Goal: Find specific page/section: Find specific page/section

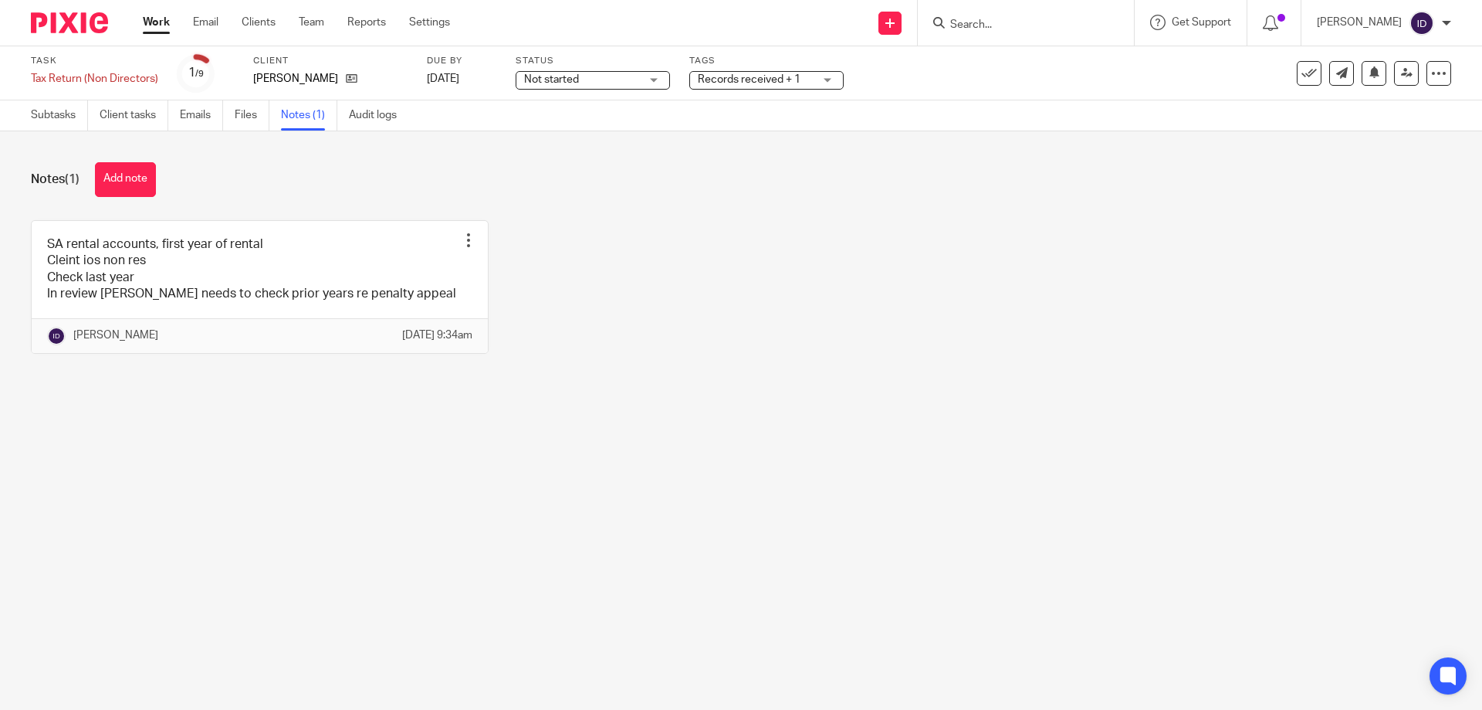
click at [1011, 19] on input "Search" at bounding box center [1018, 26] width 139 height 14
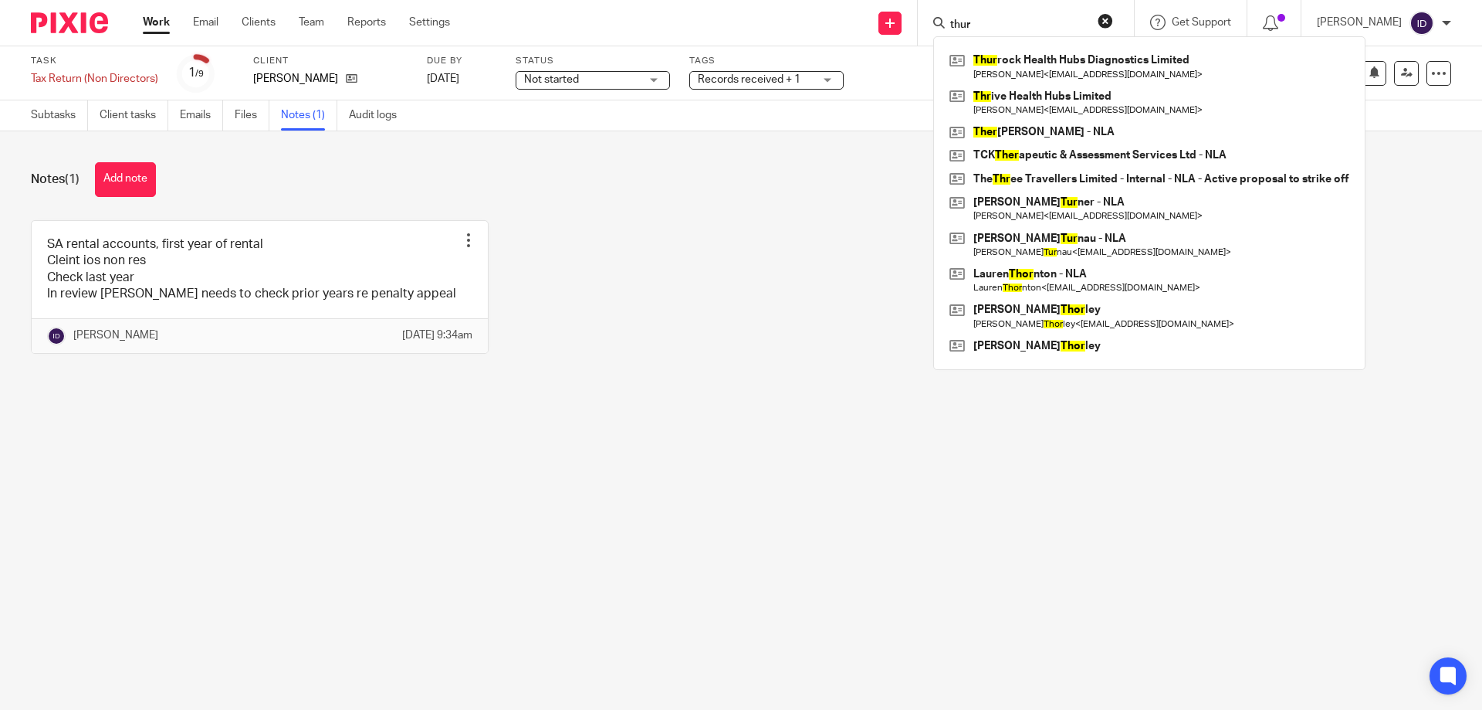
drag, startPoint x: 1017, startPoint y: 17, endPoint x: 957, endPoint y: 17, distance: 59.4
click at [957, 17] on div "thur Thur rock Health Hubs Diagnostics Limited Rahul Purushottam Chaudhari < ra…" at bounding box center [1026, 23] width 216 height 46
click at [1033, 21] on input "thur" at bounding box center [1018, 26] width 139 height 14
drag, startPoint x: 1033, startPoint y: 21, endPoint x: 964, endPoint y: 21, distance: 68.7
click at [964, 21] on div "thur" at bounding box center [1023, 22] width 180 height 19
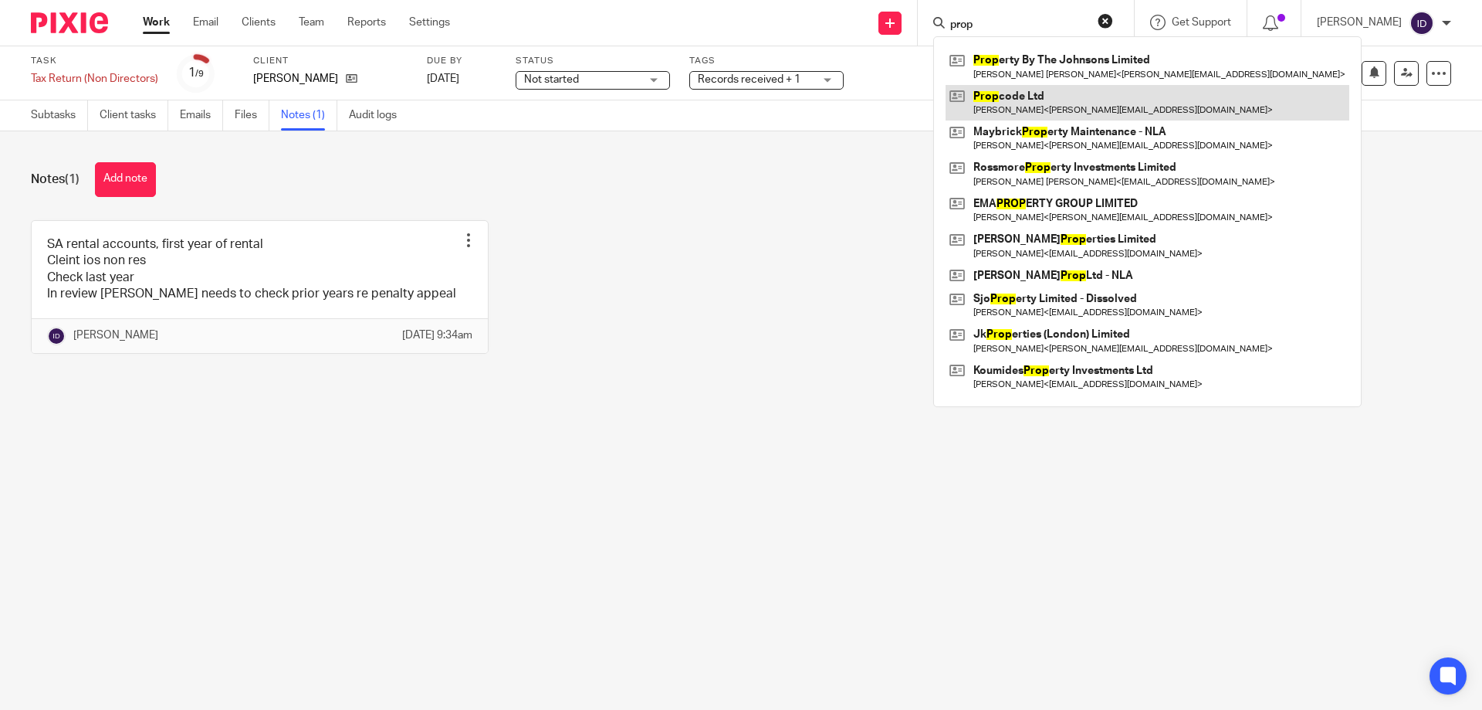
type input "prop"
click at [1011, 90] on link at bounding box center [1148, 103] width 404 height 36
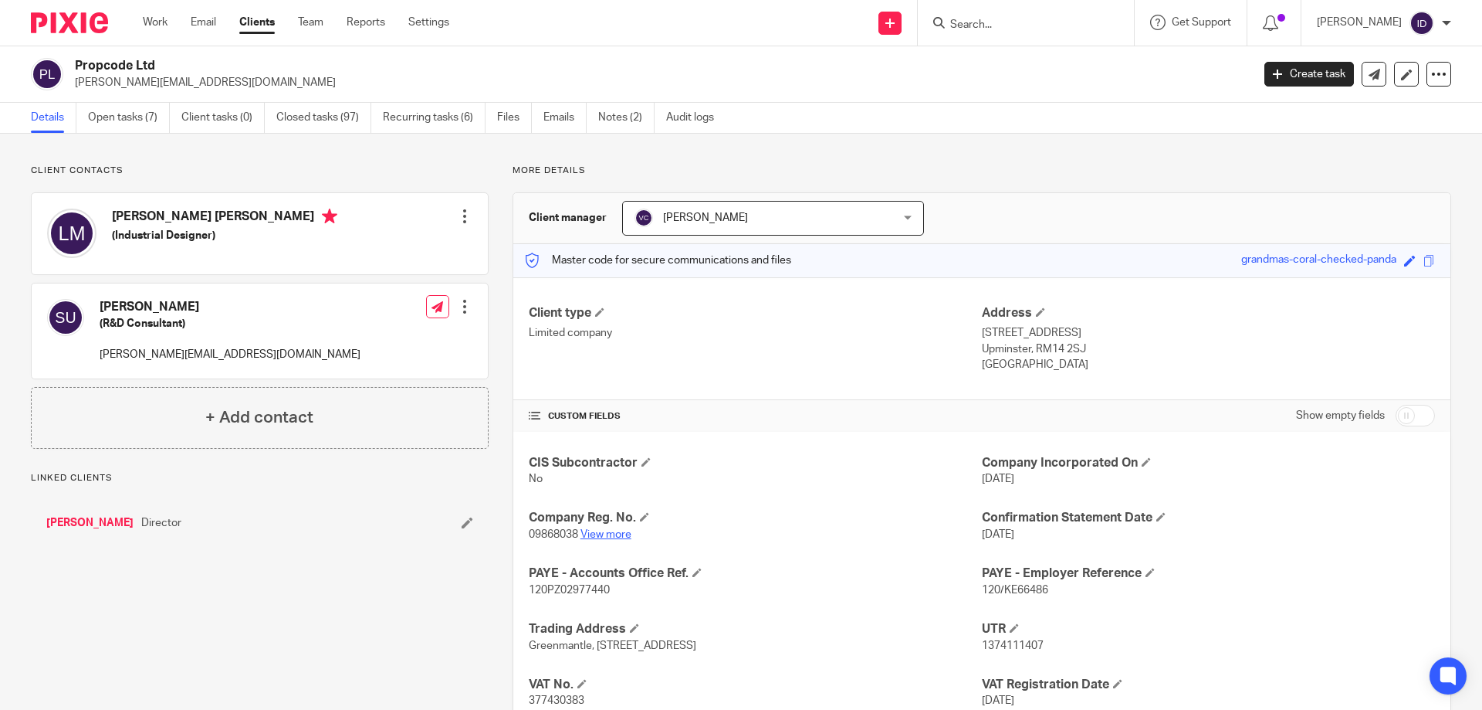
click at [605, 539] on link "View more" at bounding box center [606, 534] width 51 height 11
click at [164, 19] on link "Work" at bounding box center [155, 22] width 25 height 15
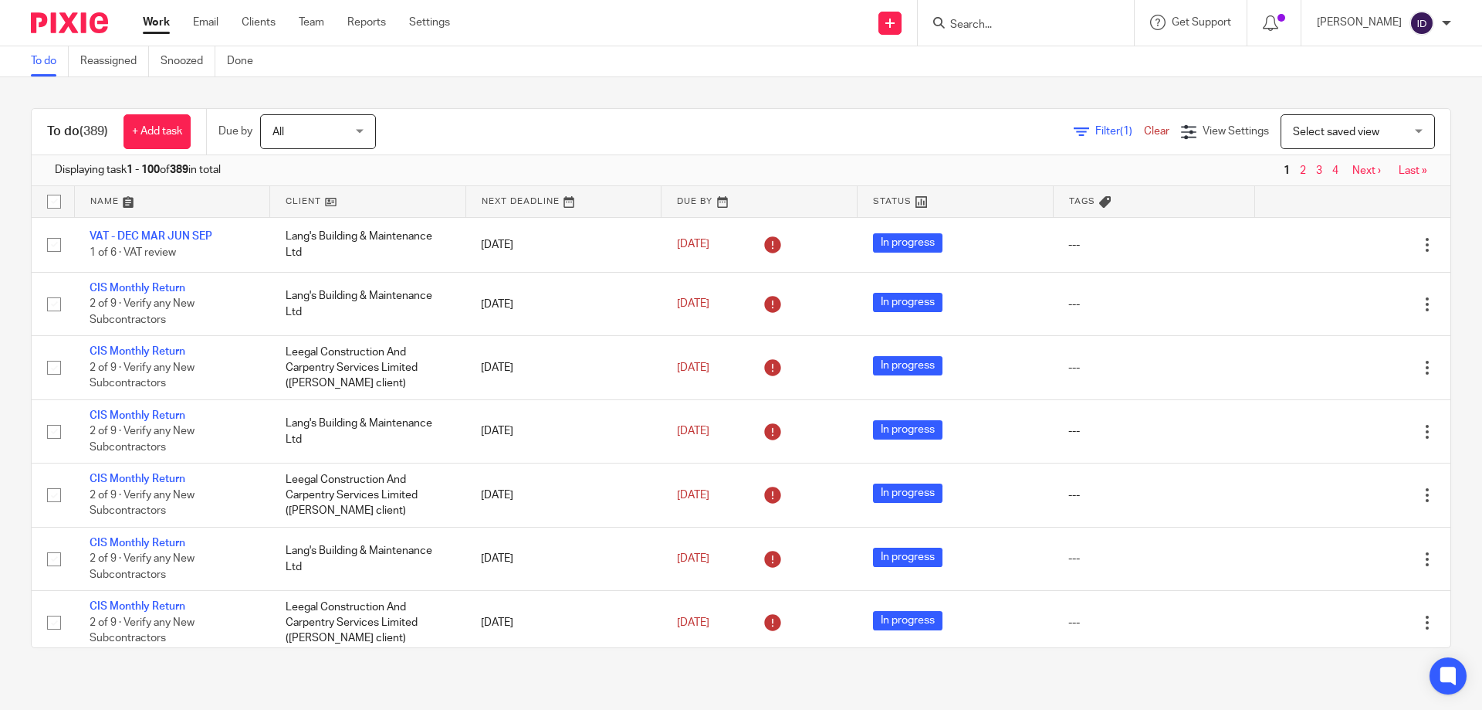
click at [1096, 129] on span "Filter (1)" at bounding box center [1120, 131] width 49 height 11
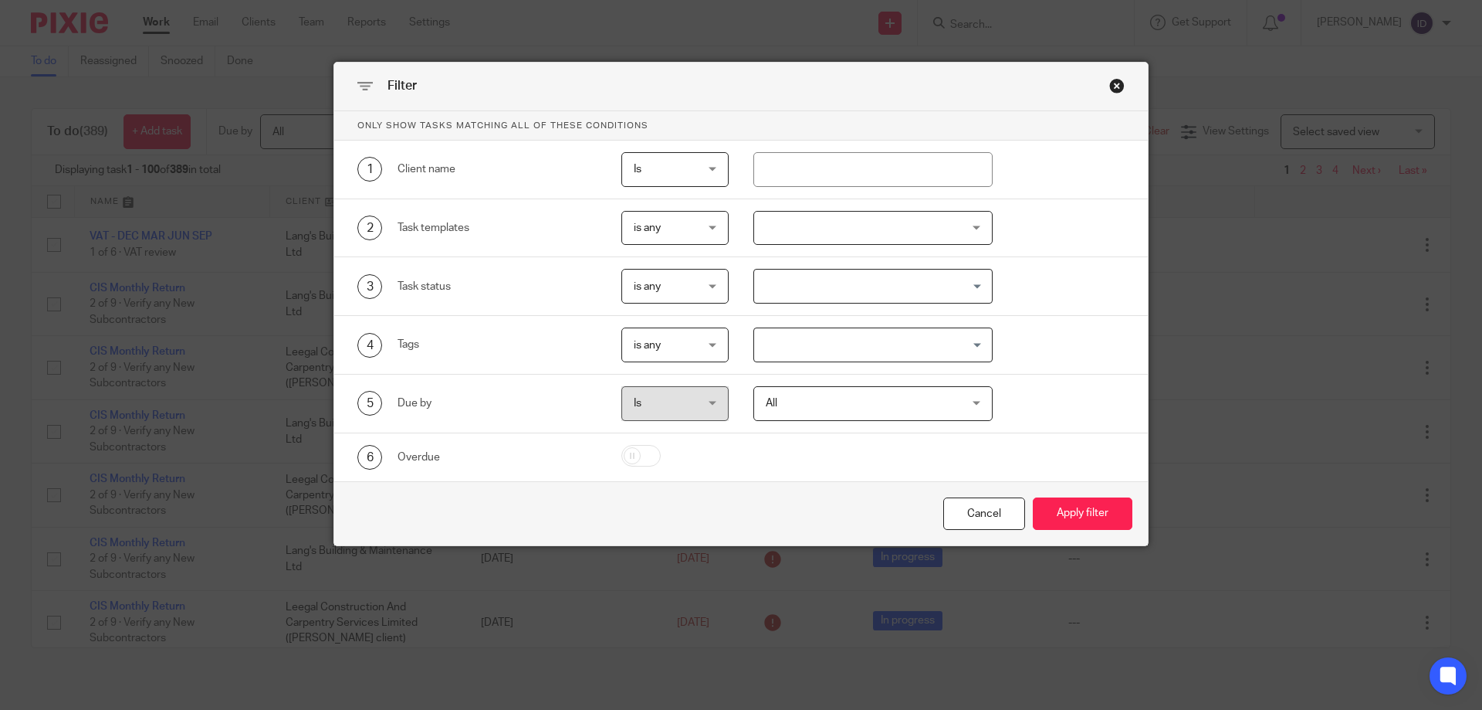
click at [833, 215] on div at bounding box center [874, 228] width 240 height 35
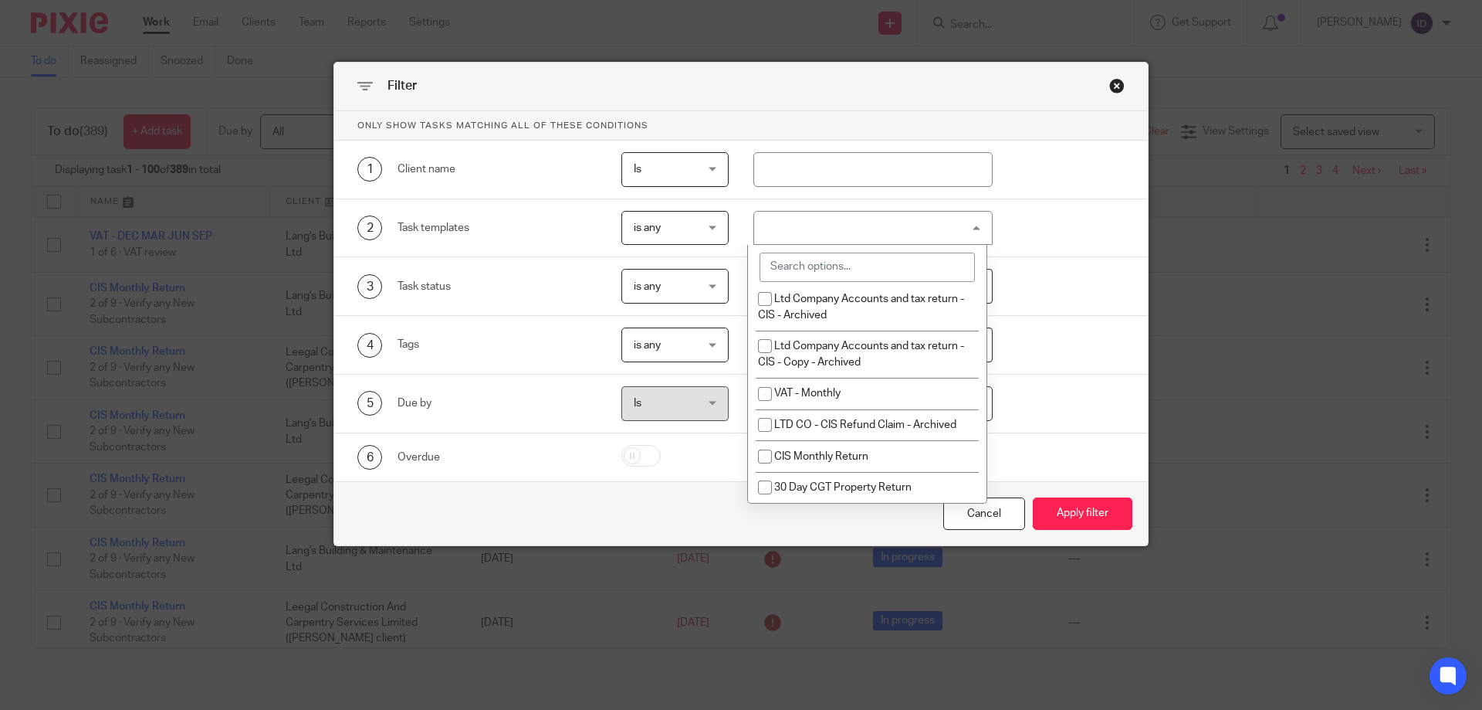
scroll to position [695, 0]
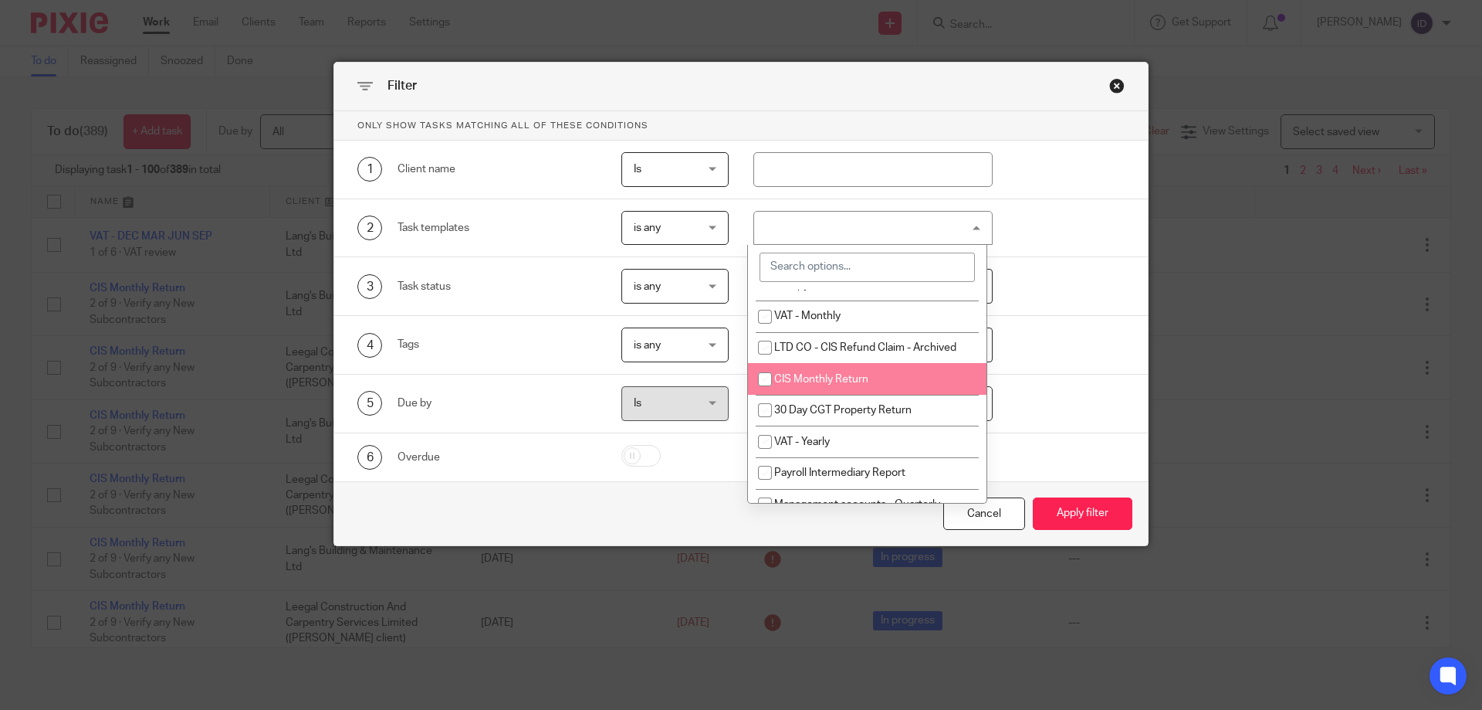
click at [763, 380] on input "checkbox" at bounding box center [764, 378] width 29 height 29
checkbox input "true"
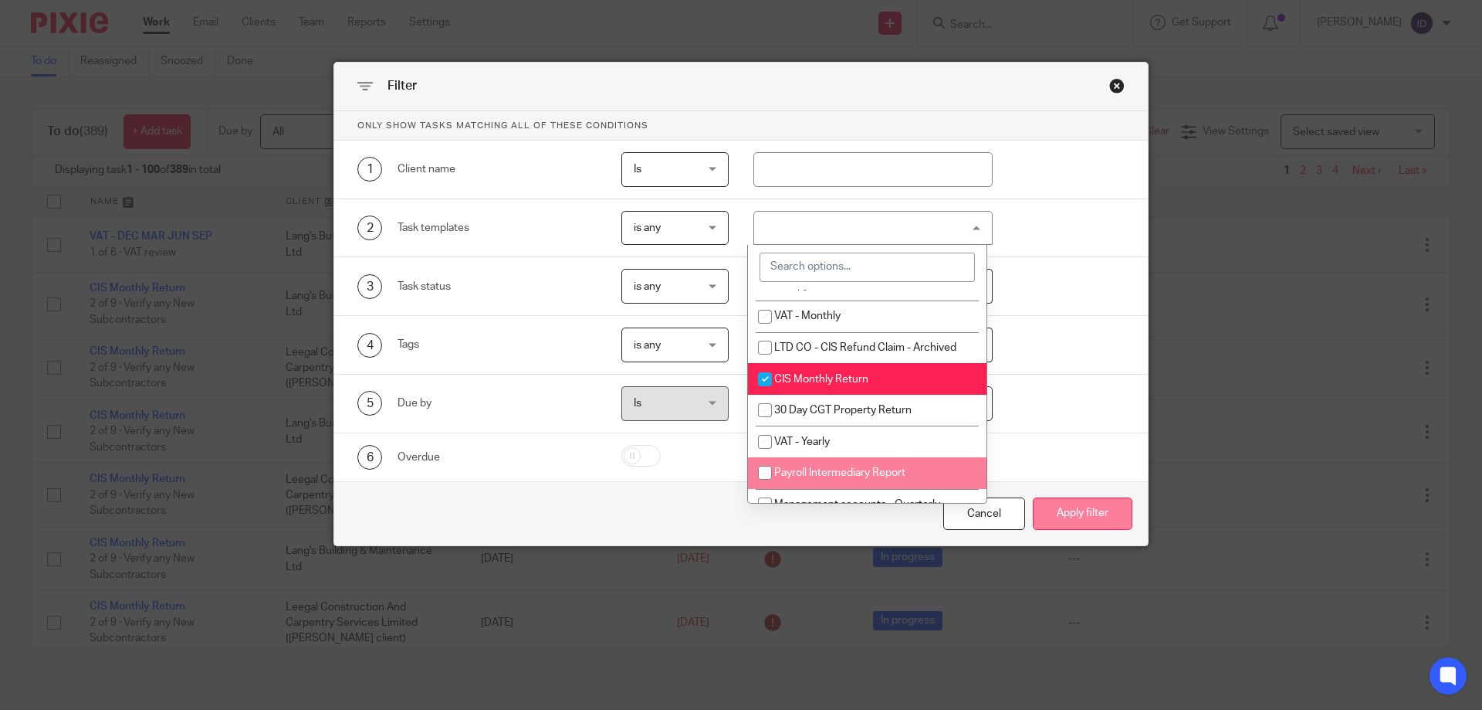
click at [1090, 507] on button "Apply filter" at bounding box center [1083, 513] width 100 height 33
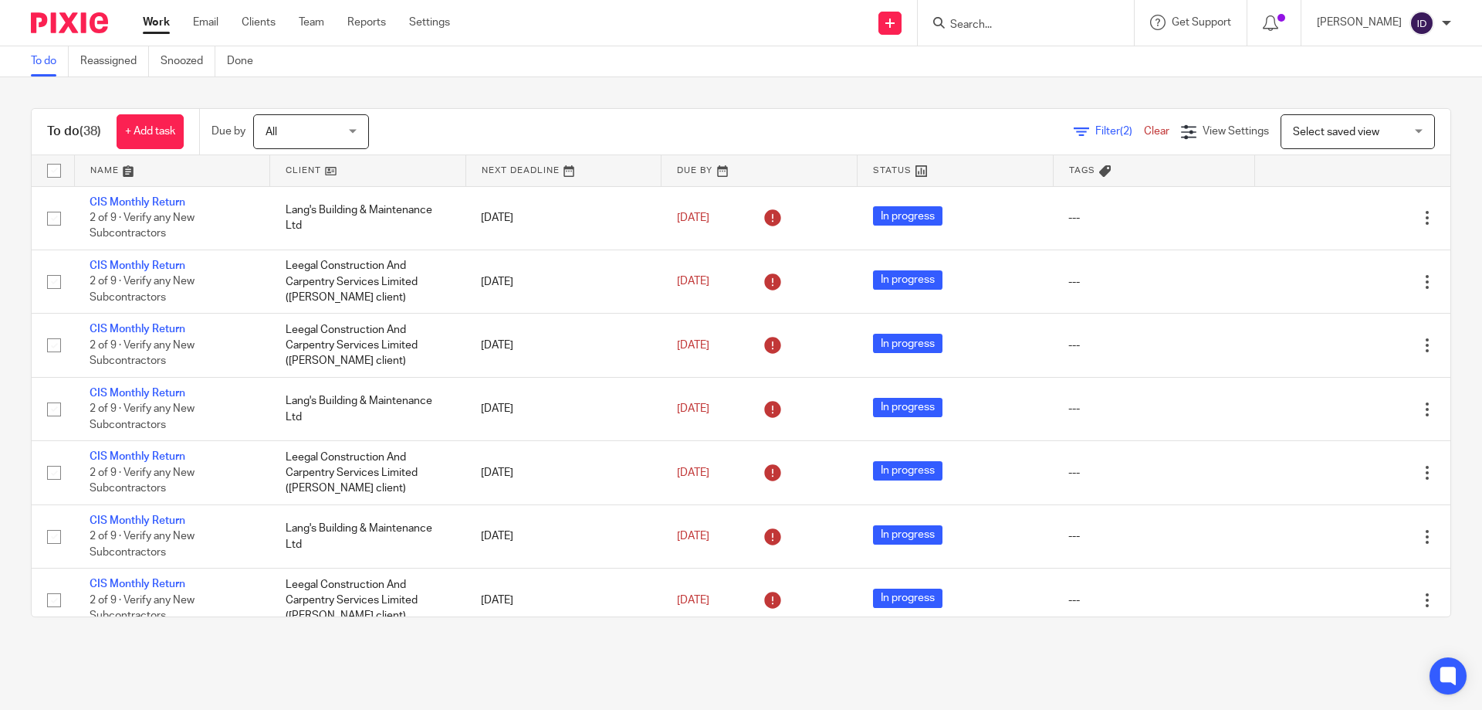
click at [1018, 29] on input "Search" at bounding box center [1018, 26] width 139 height 14
type input "TLB"
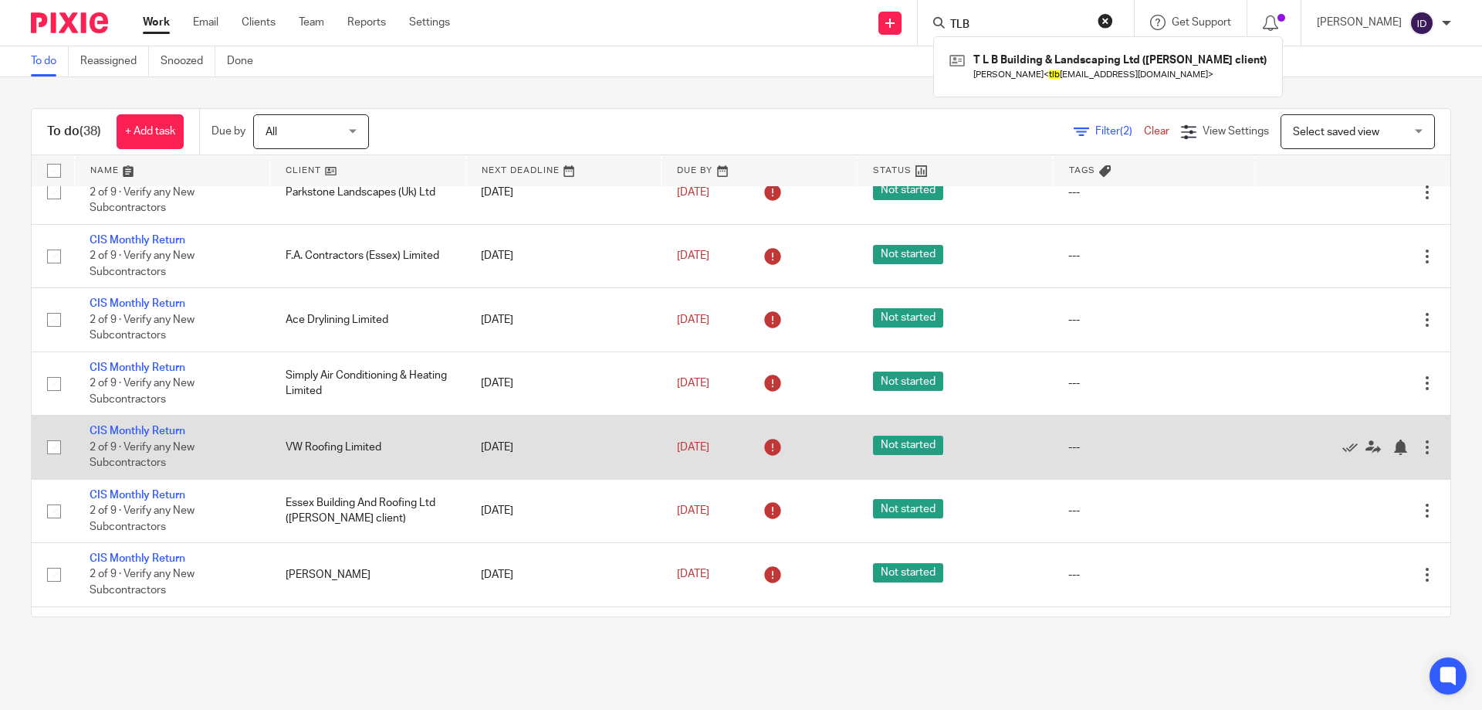
scroll to position [1285, 0]
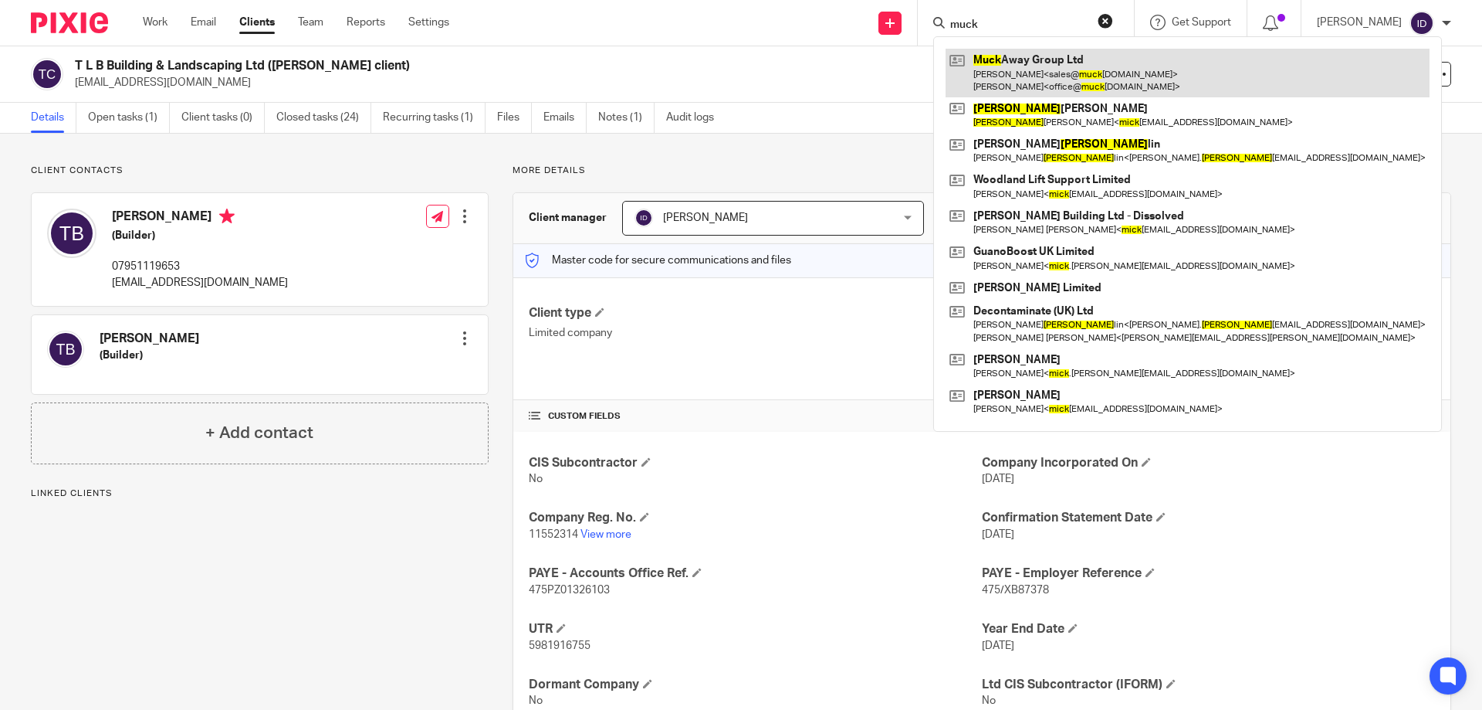
type input "muck"
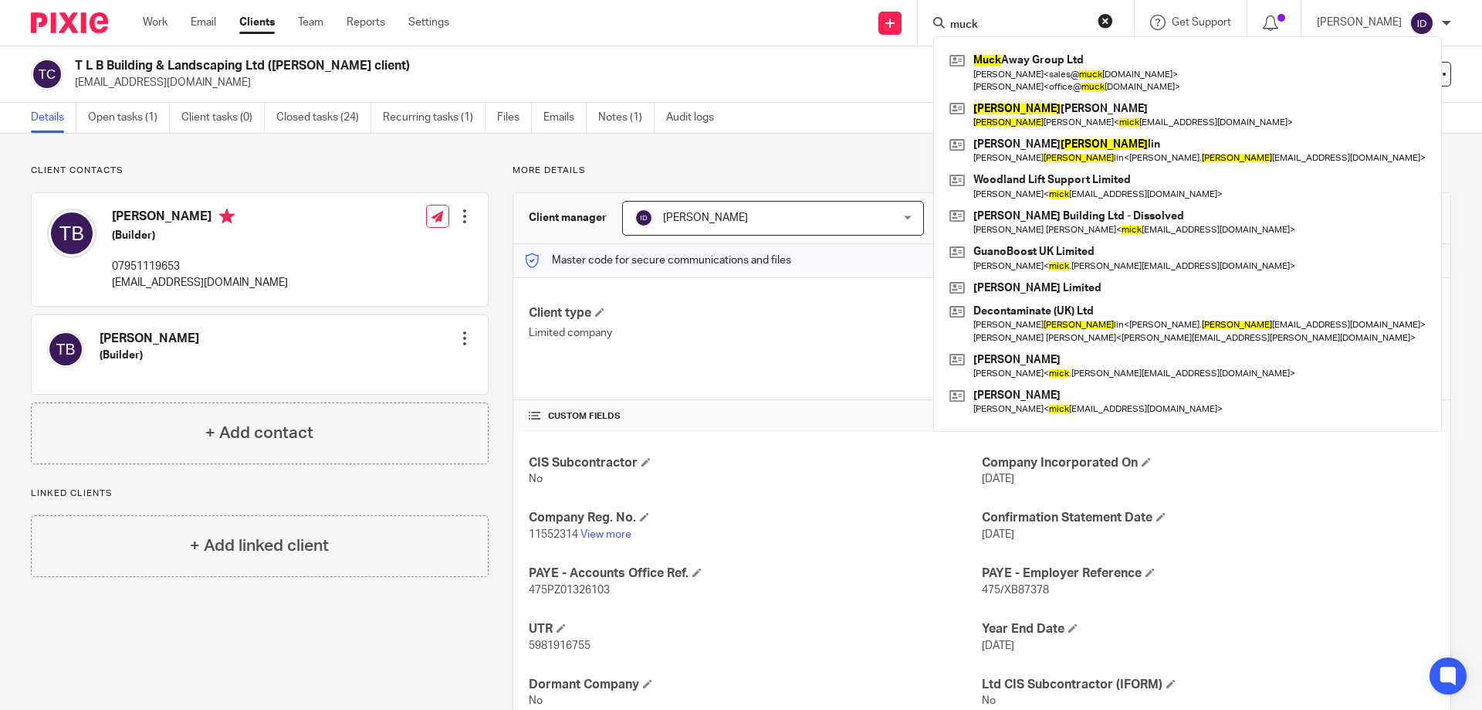
click at [762, 414] on h4 "CUSTOM FIELDS" at bounding box center [755, 416] width 453 height 12
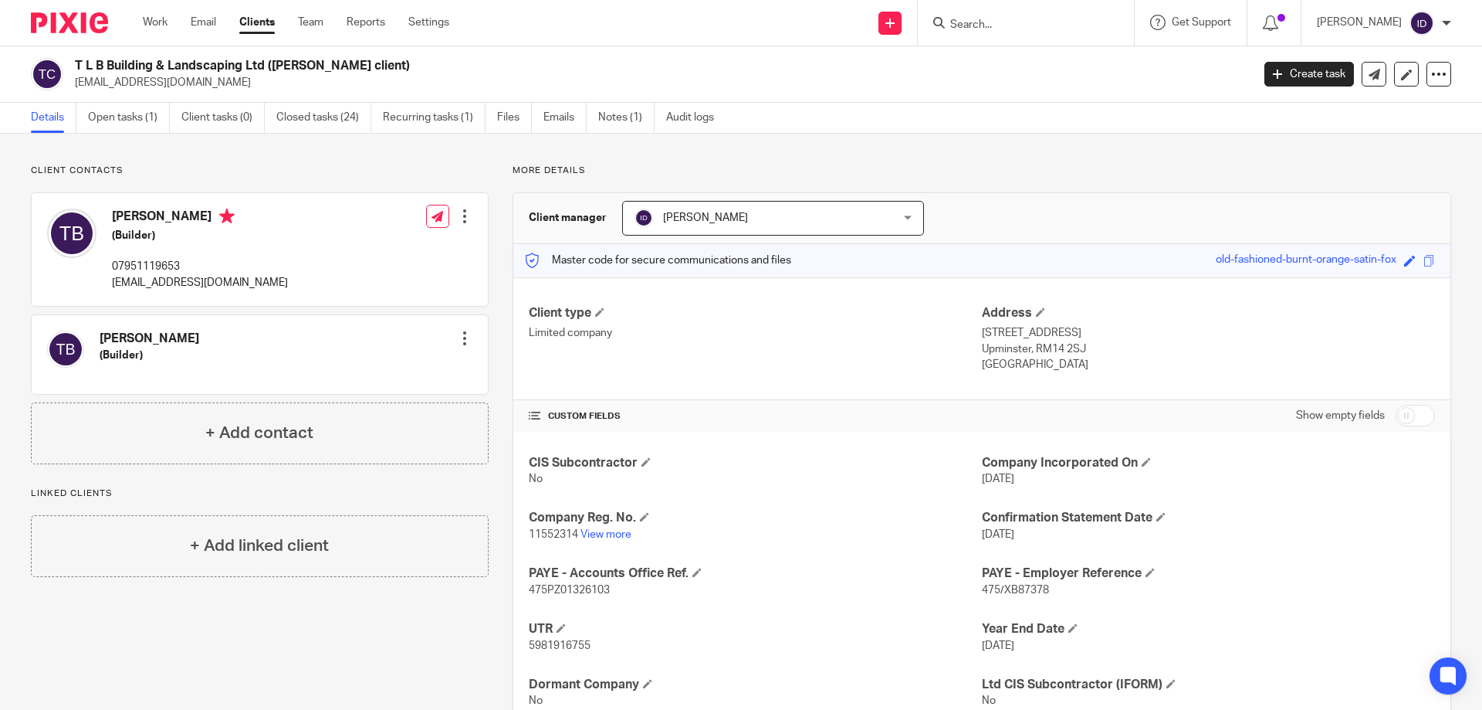
scroll to position [54, 0]
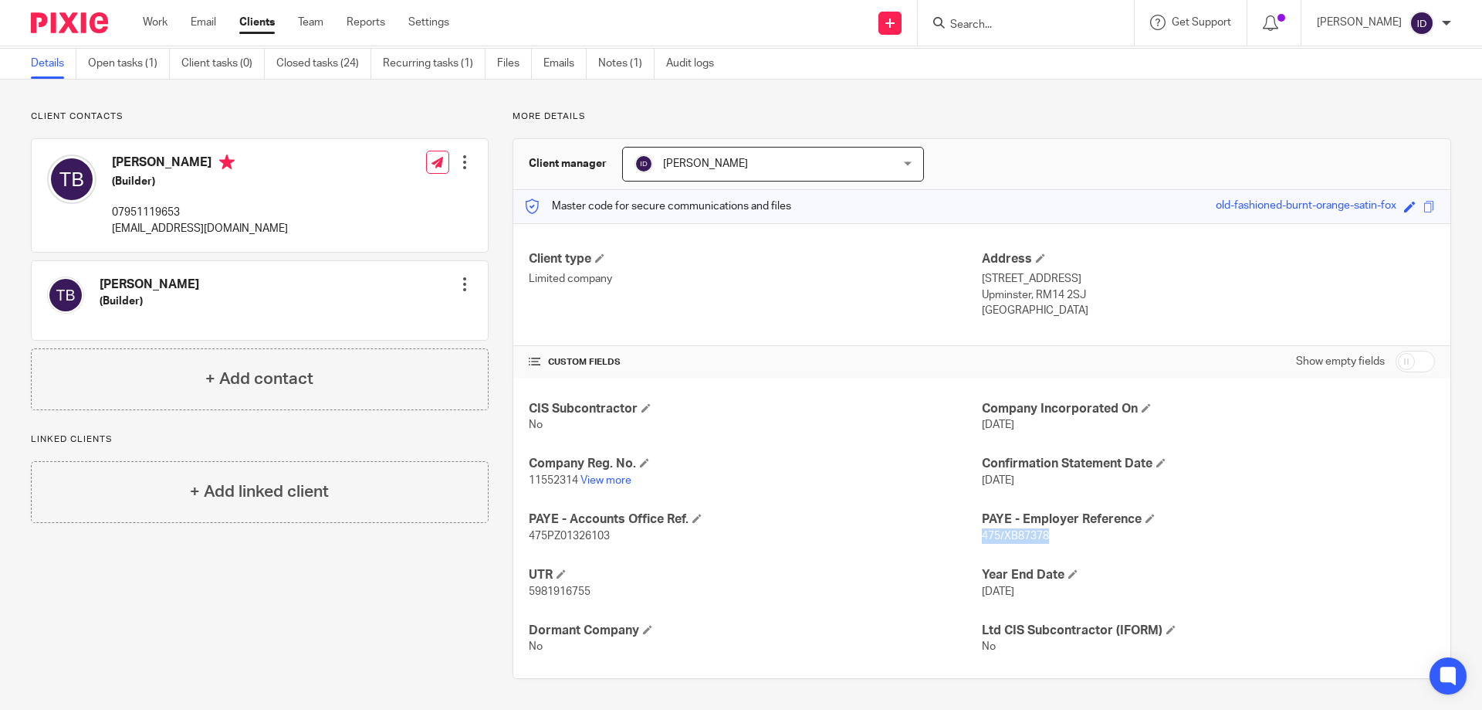
drag, startPoint x: 977, startPoint y: 533, endPoint x: 1045, endPoint y: 537, distance: 68.1
click at [1045, 537] on p "475/XB87378" at bounding box center [1208, 535] width 453 height 15
copy span "475/XB87378"
drag, startPoint x: 523, startPoint y: 534, endPoint x: 617, endPoint y: 543, distance: 93.8
click at [617, 543] on div "CIS Subcontractor No Company Incorporated On 4 Sep 2018 Company Reg. No. 115523…" at bounding box center [981, 528] width 937 height 300
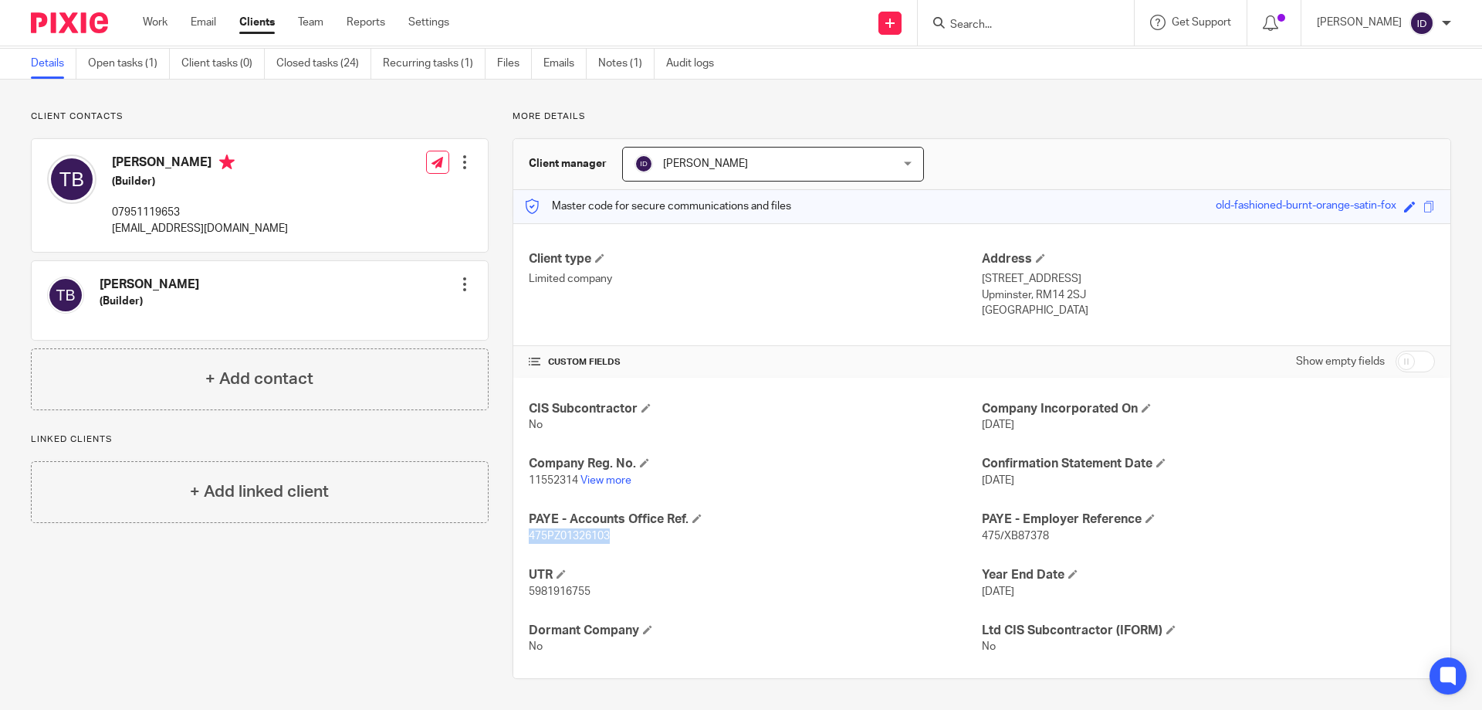
copy span "475PZ01326103"
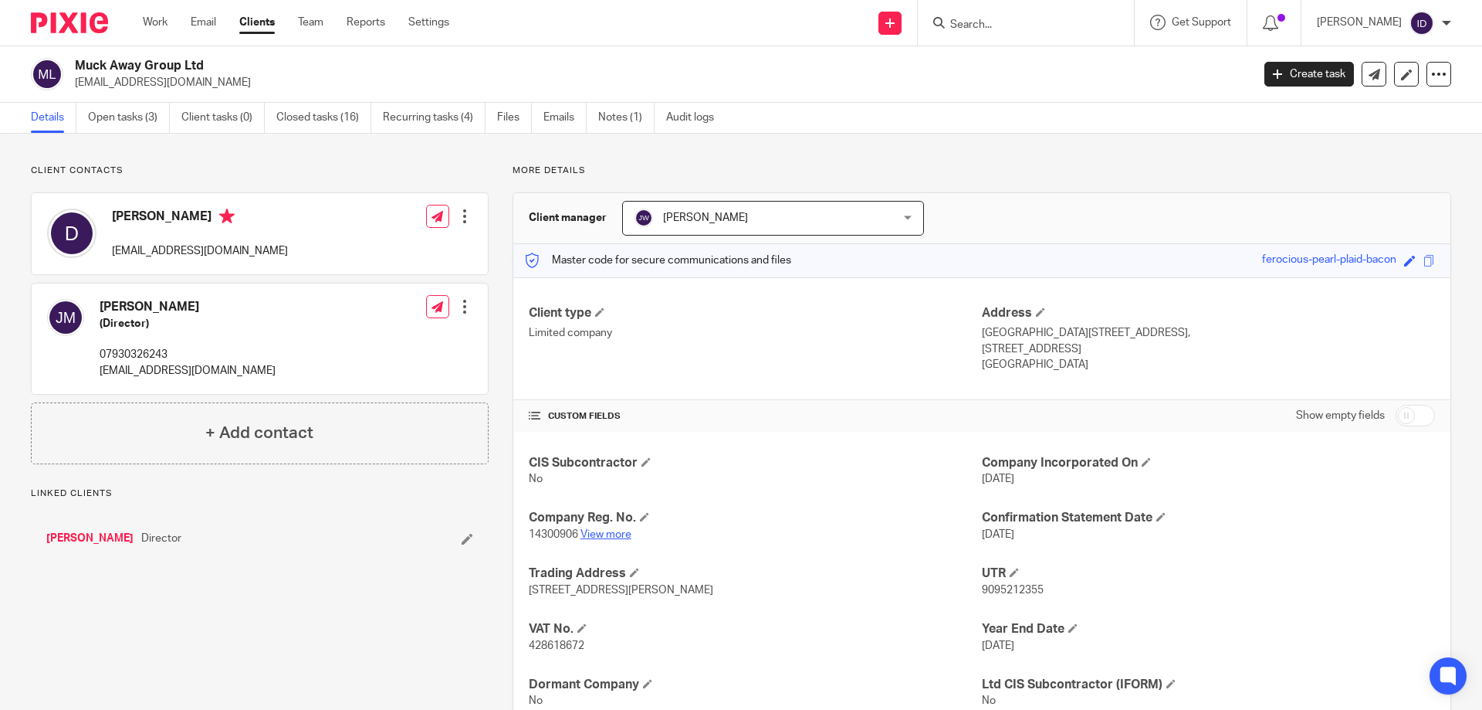
click at [610, 534] on link "View more" at bounding box center [606, 534] width 51 height 11
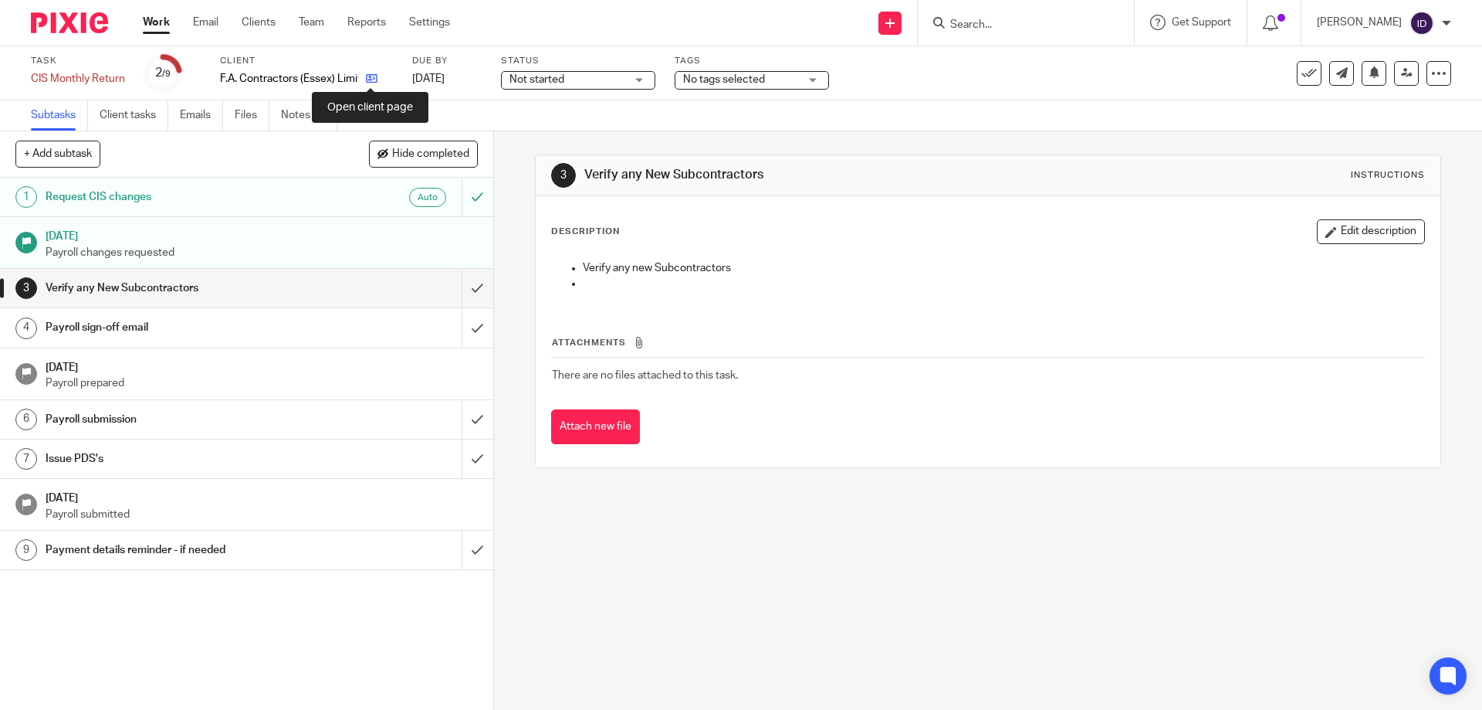
click at [372, 77] on icon at bounding box center [372, 79] width 12 height 12
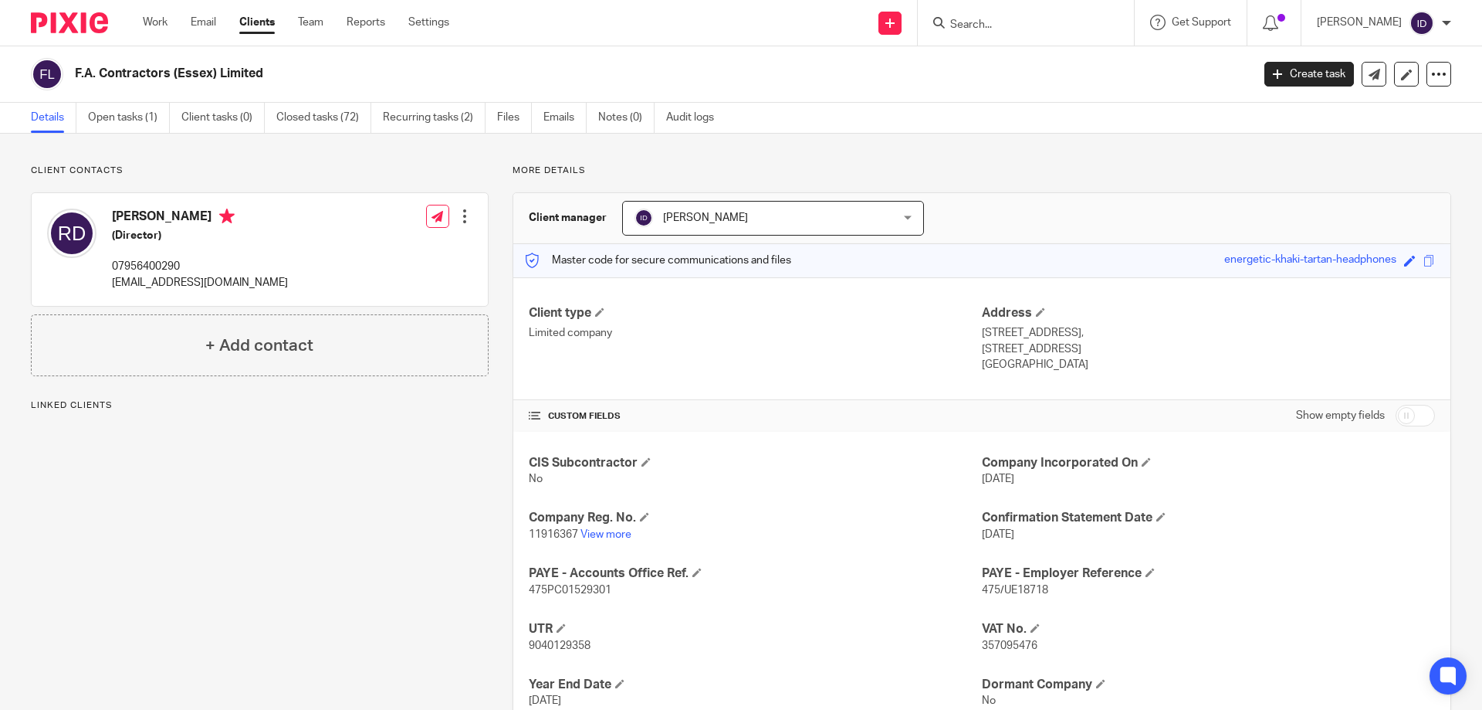
drag, startPoint x: 76, startPoint y: 67, endPoint x: 283, endPoint y: 69, distance: 206.9
click at [283, 69] on h2 "F.A. Contractors (Essex) Limited" at bounding box center [541, 74] width 933 height 16
copy h2 "F.A. Contractors (Essex) Limited"
click at [1001, 29] on input "Search" at bounding box center [1018, 26] width 139 height 14
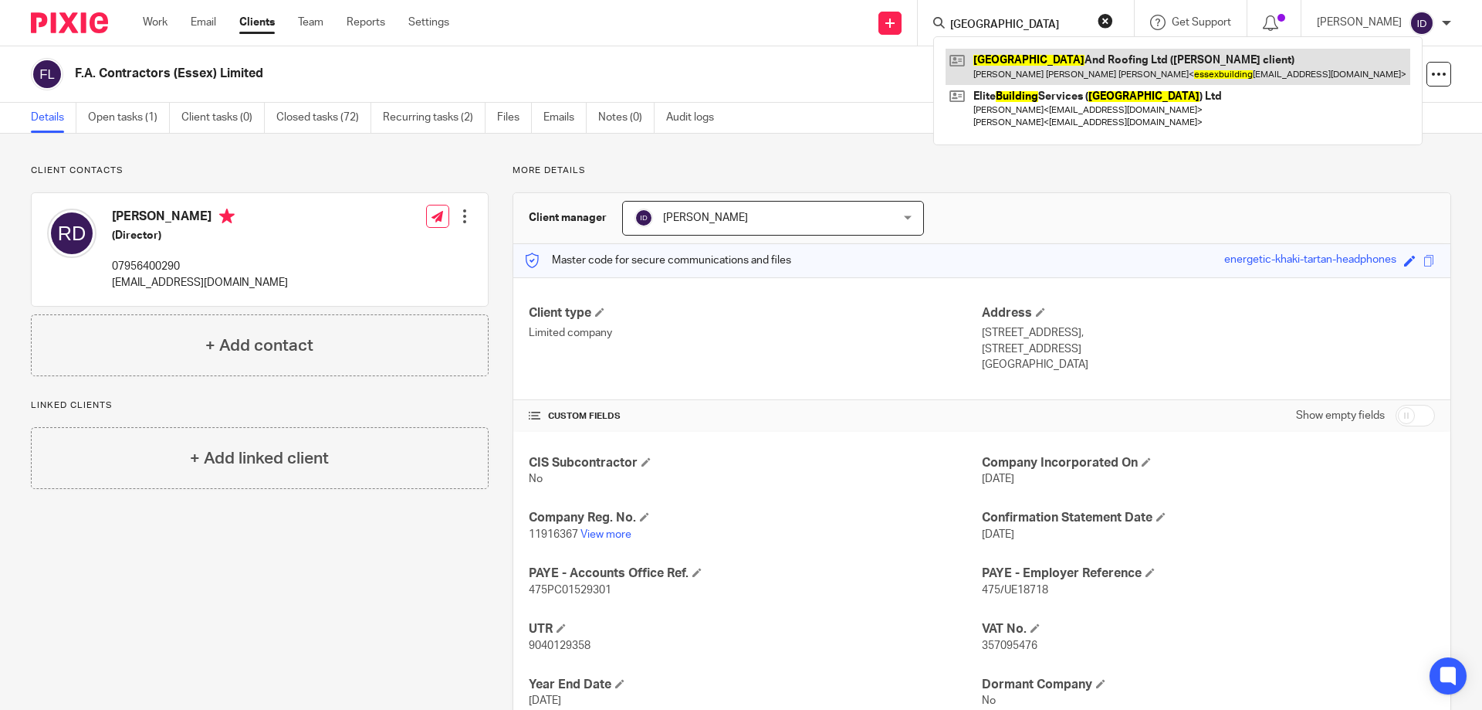
type input "essex building"
click at [1024, 65] on link at bounding box center [1178, 67] width 465 height 36
